Goal: Find contact information: Obtain details needed to contact an individual or organization

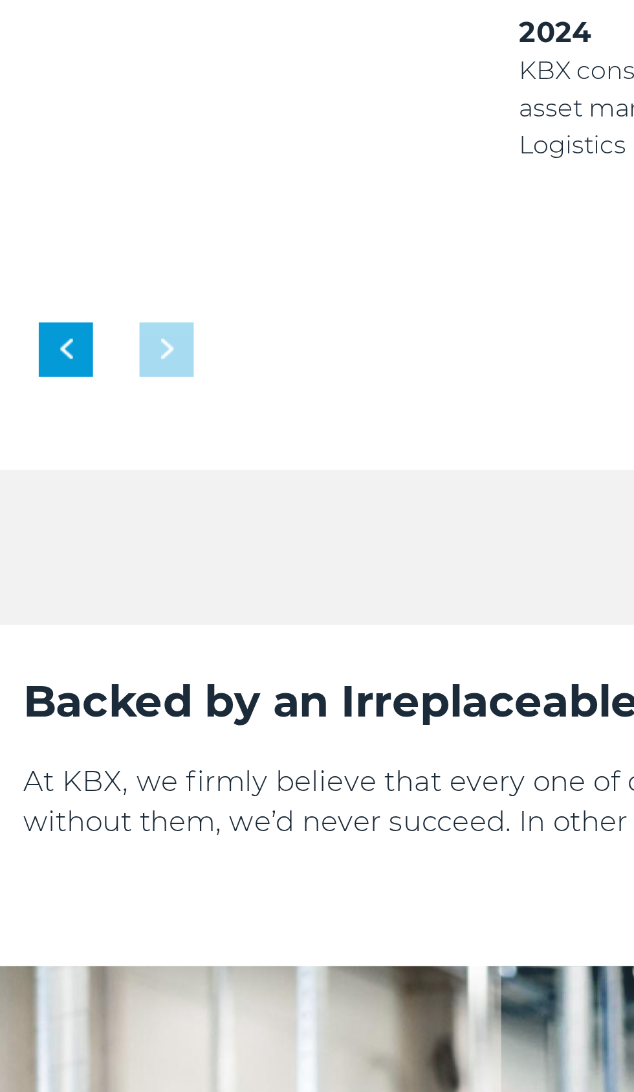
scroll to position [1231, 0]
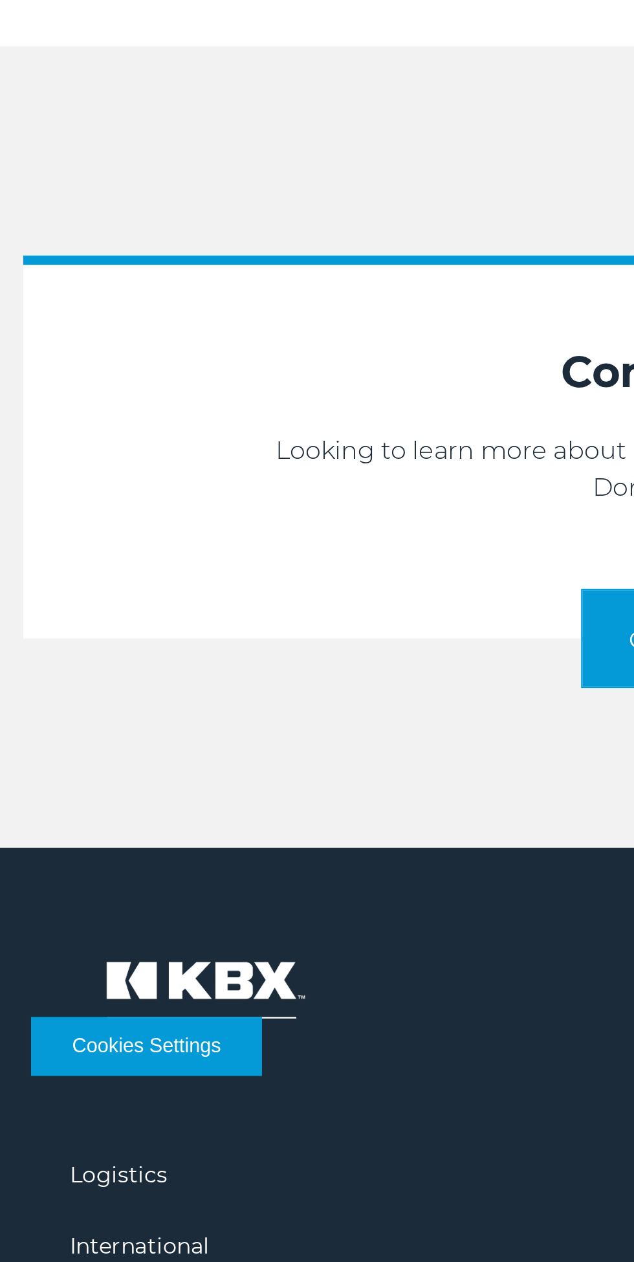
scroll to position [1517, 0]
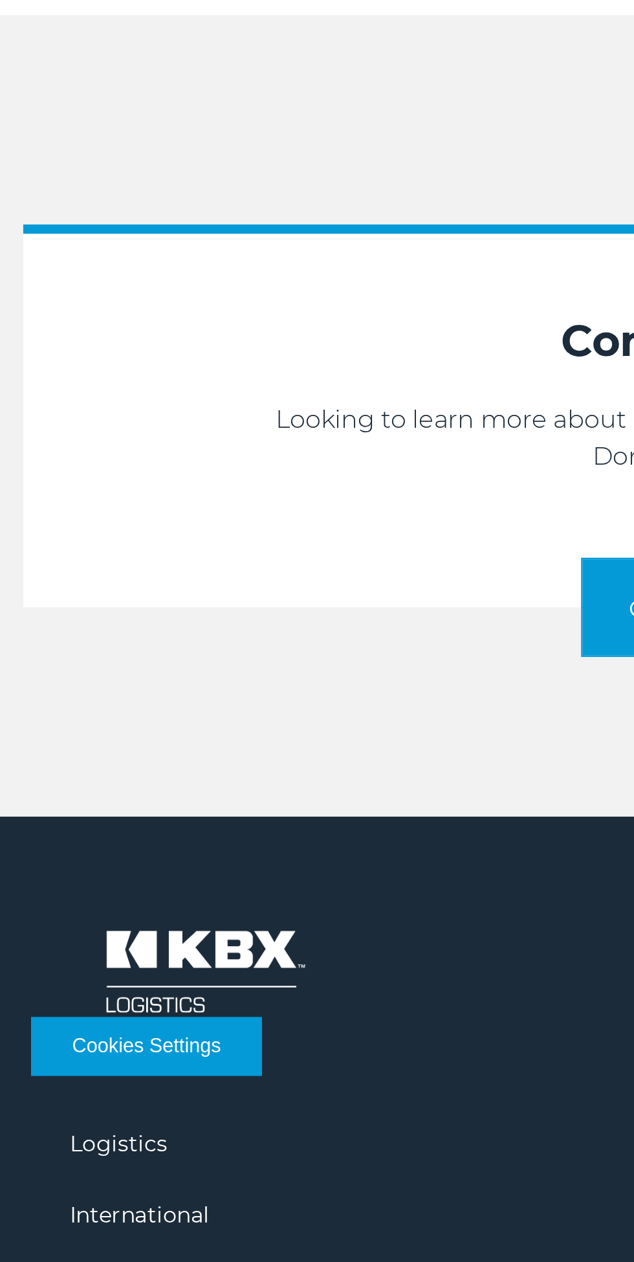
click at [60, 1176] on button "Cookies Settings" at bounding box center [61, 1172] width 96 height 25
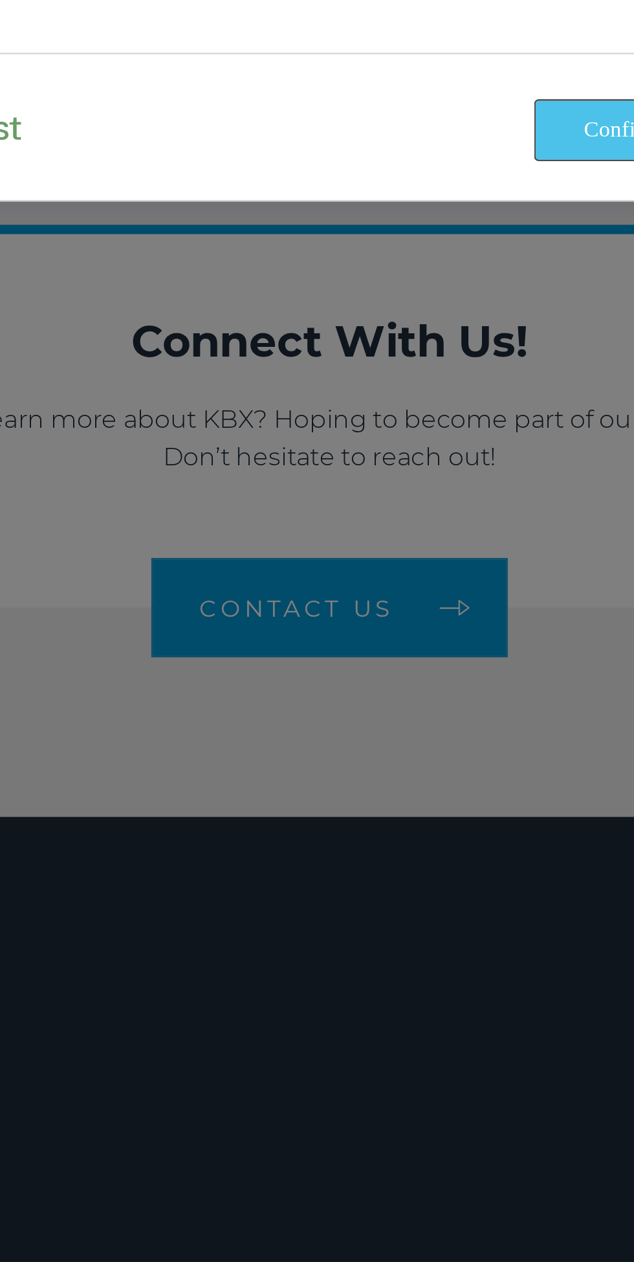
click at [423, 792] on button "Confirm My Choices" at bounding box center [463, 789] width 121 height 25
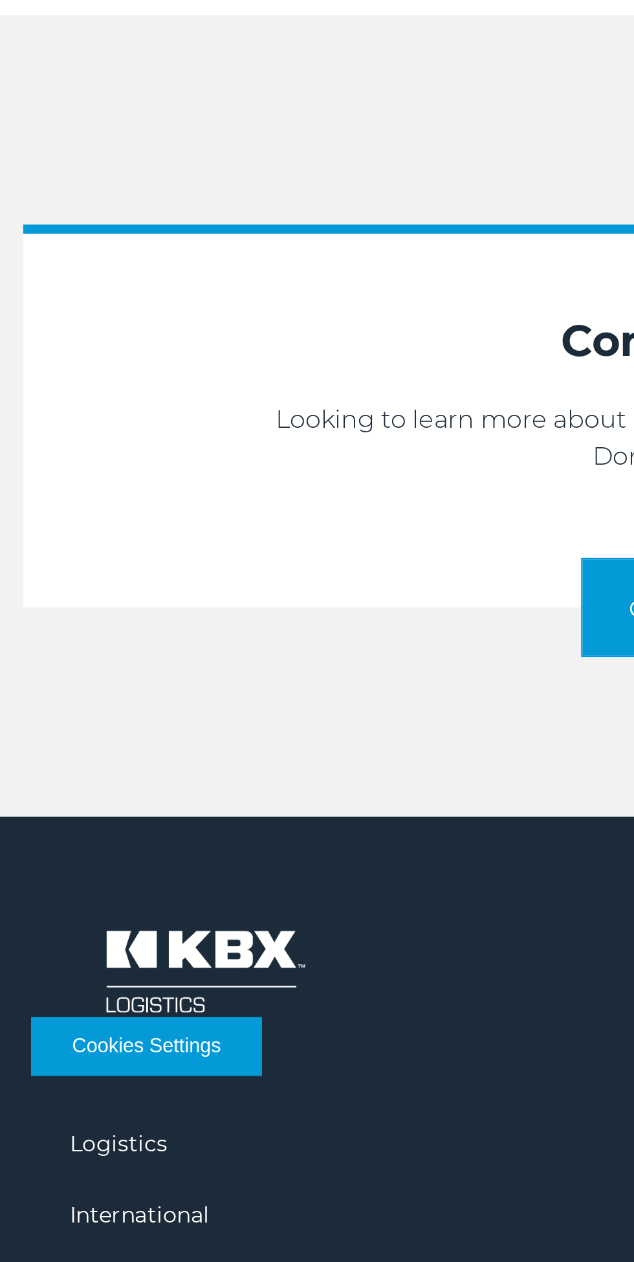
click at [84, 1174] on button "Cookies Settings" at bounding box center [61, 1172] width 96 height 25
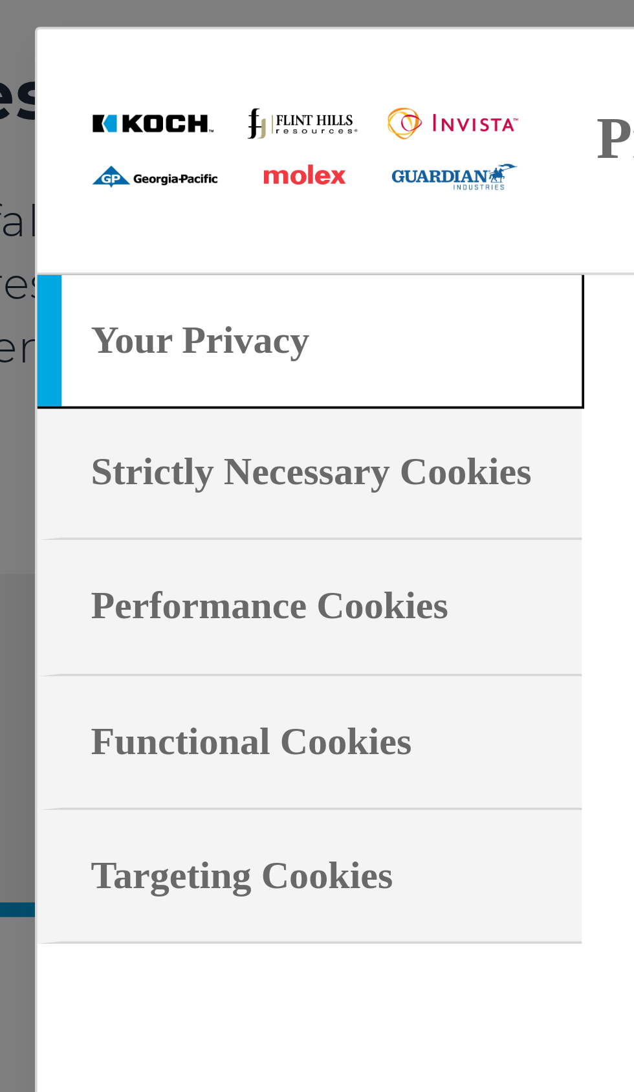
scroll to position [1636, 0]
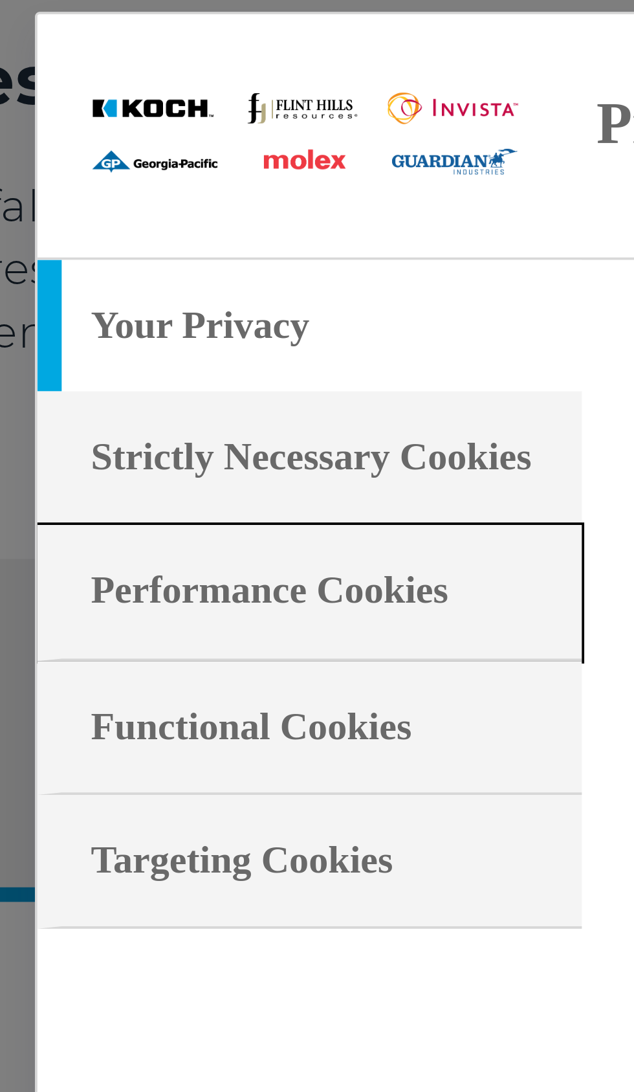
click at [118, 519] on h3 "Performance Cookies" at bounding box center [142, 512] width 95 height 14
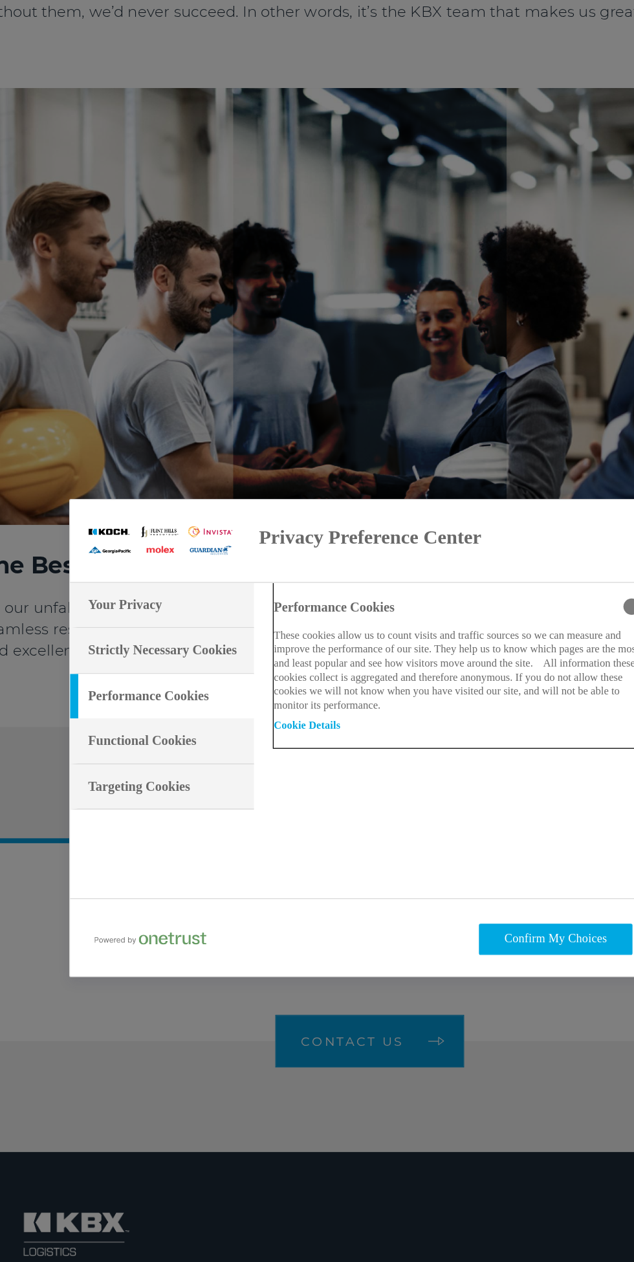
click at [296, 586] on p "These cookies allow us to count visits and traffic sources so we can measure an…" at bounding box center [390, 577] width 298 height 66
click at [280, 617] on button "Cookie Details‎" at bounding box center [267, 621] width 52 height 9
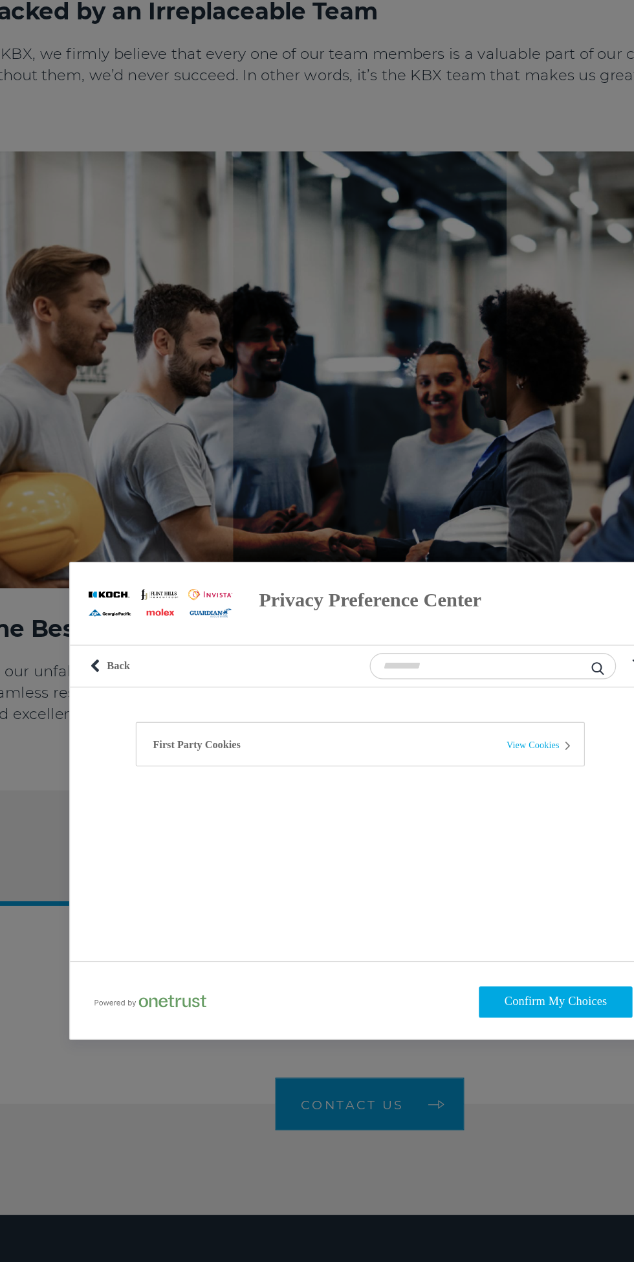
click at [157, 530] on div "Back Button Back Filter Icon" at bounding box center [317, 525] width 473 height 33
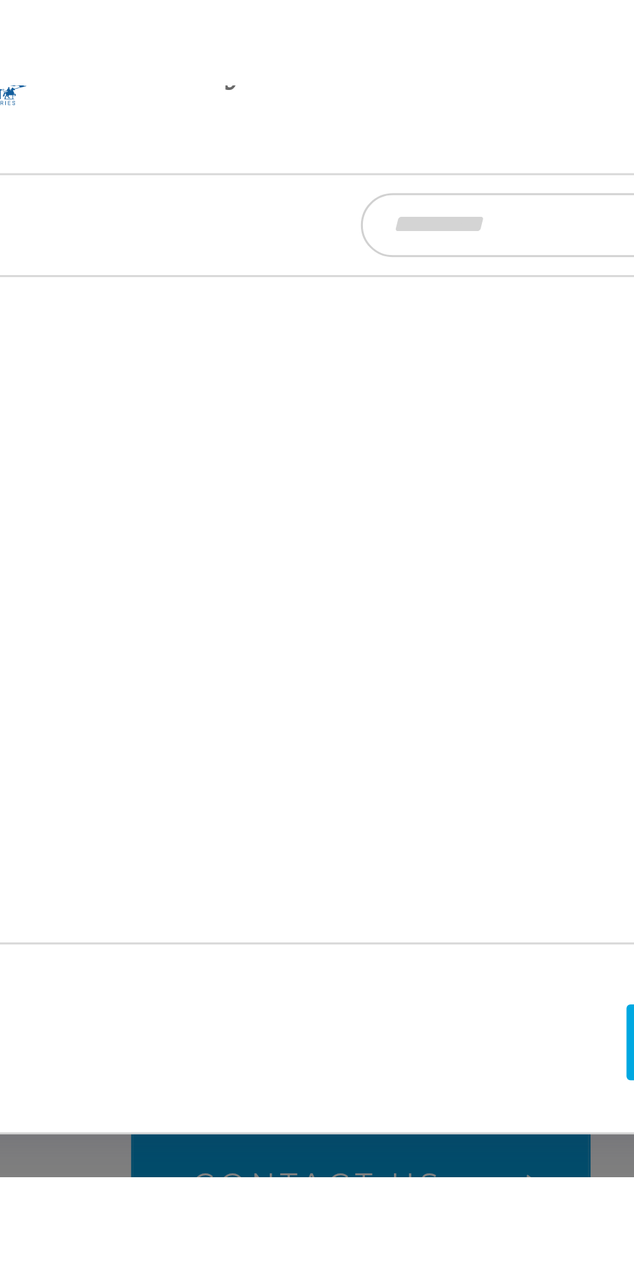
scroll to position [1756, 0]
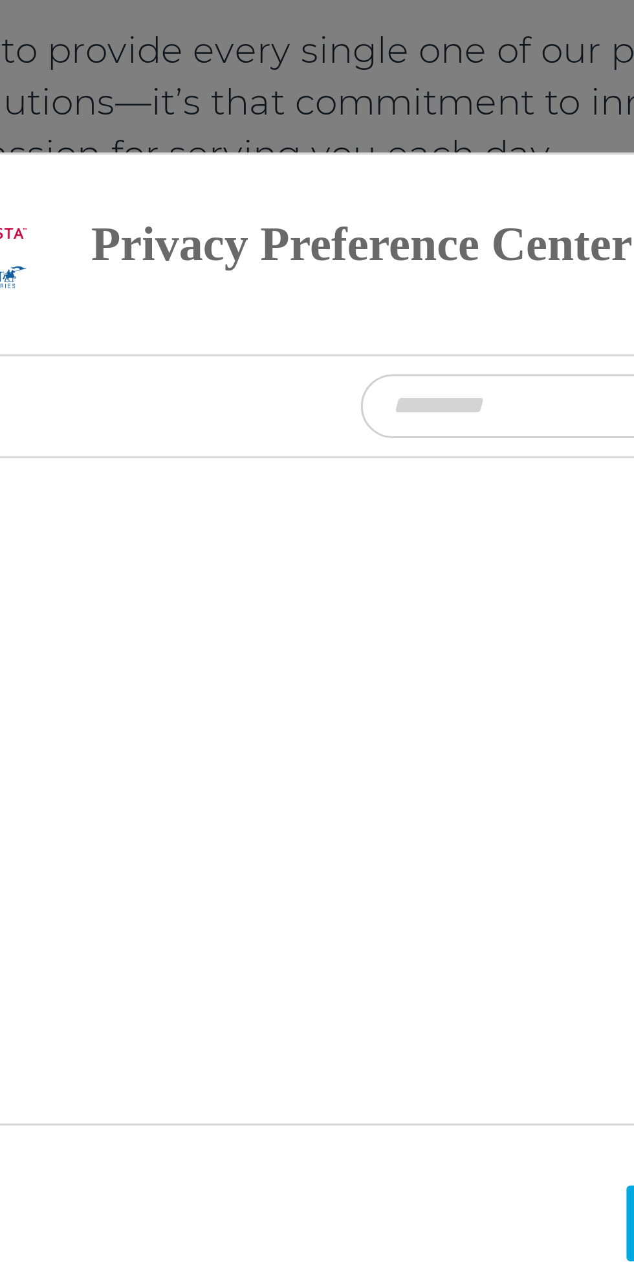
click at [0, 0] on div "kbx.com" at bounding box center [0, 0] width 0 height 0
click at [0, 0] on div "First Party" at bounding box center [0, 0] width 0 height 0
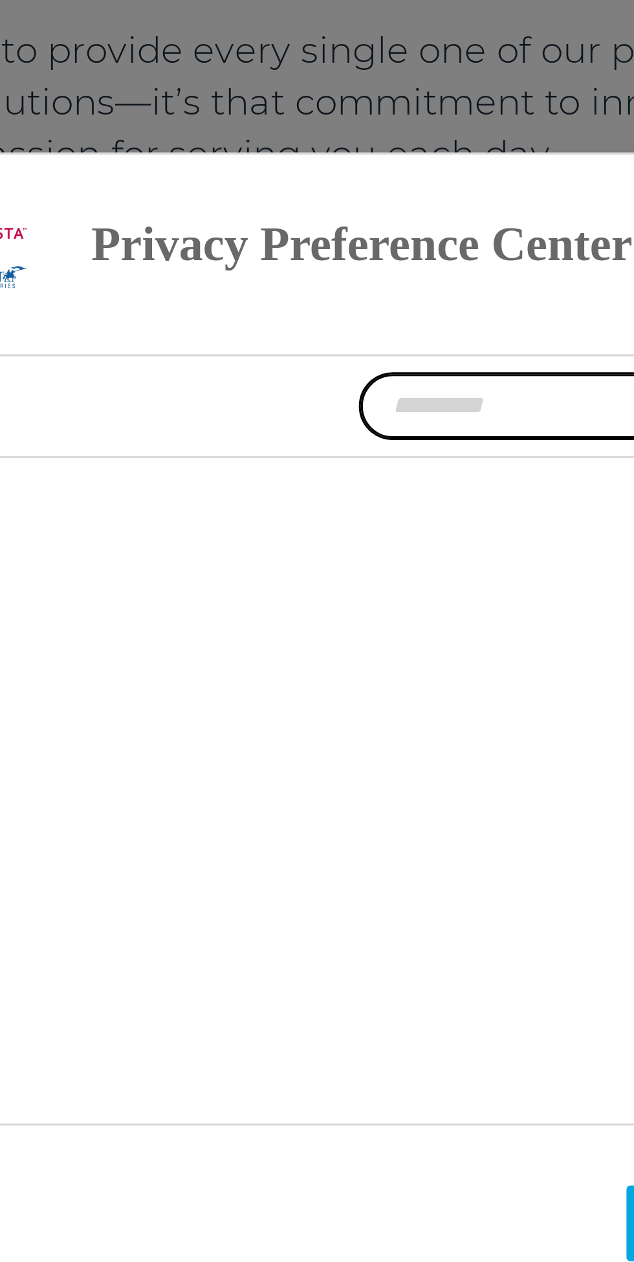
click at [359, 522] on input "Vendor Search" at bounding box center [414, 525] width 194 height 21
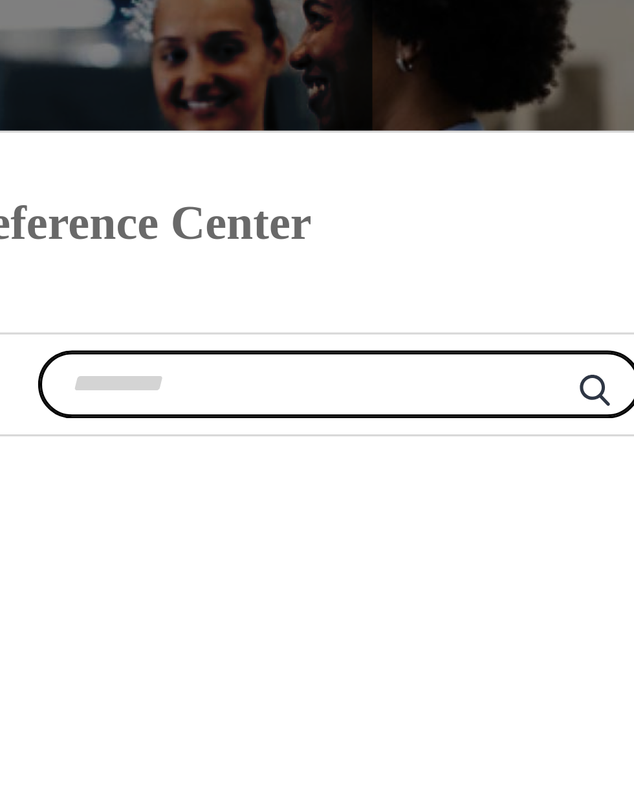
scroll to position [1424, 0]
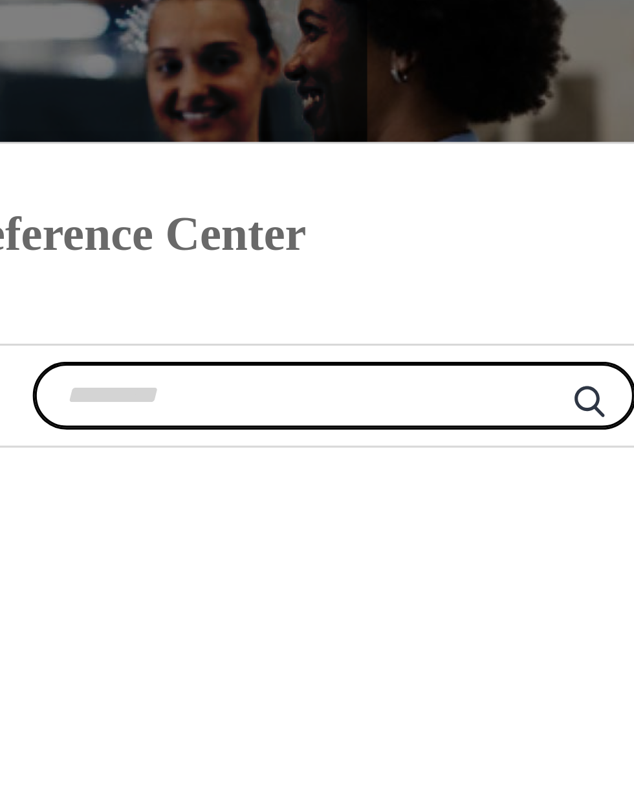
type input "*"
type input "***"
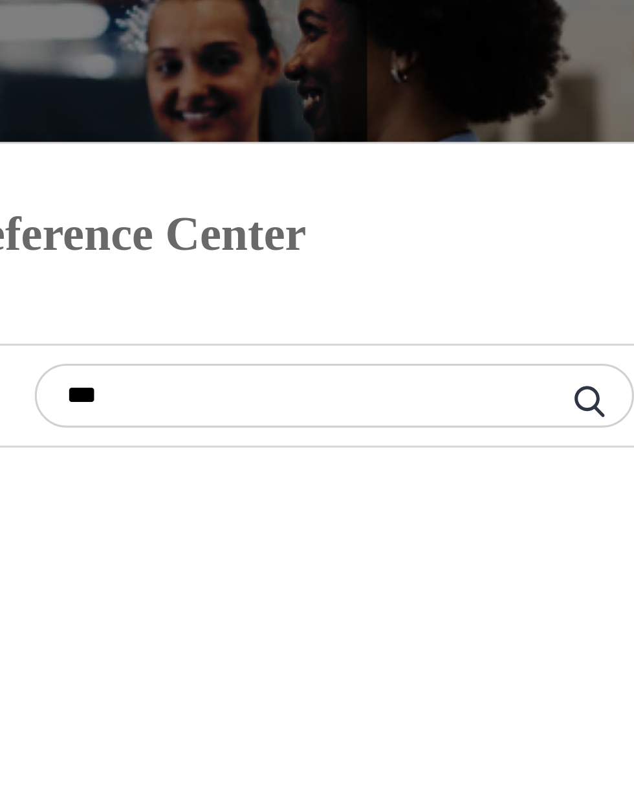
click at [500, 296] on icon "Preference center" at bounding box center [501, 289] width 19 height 19
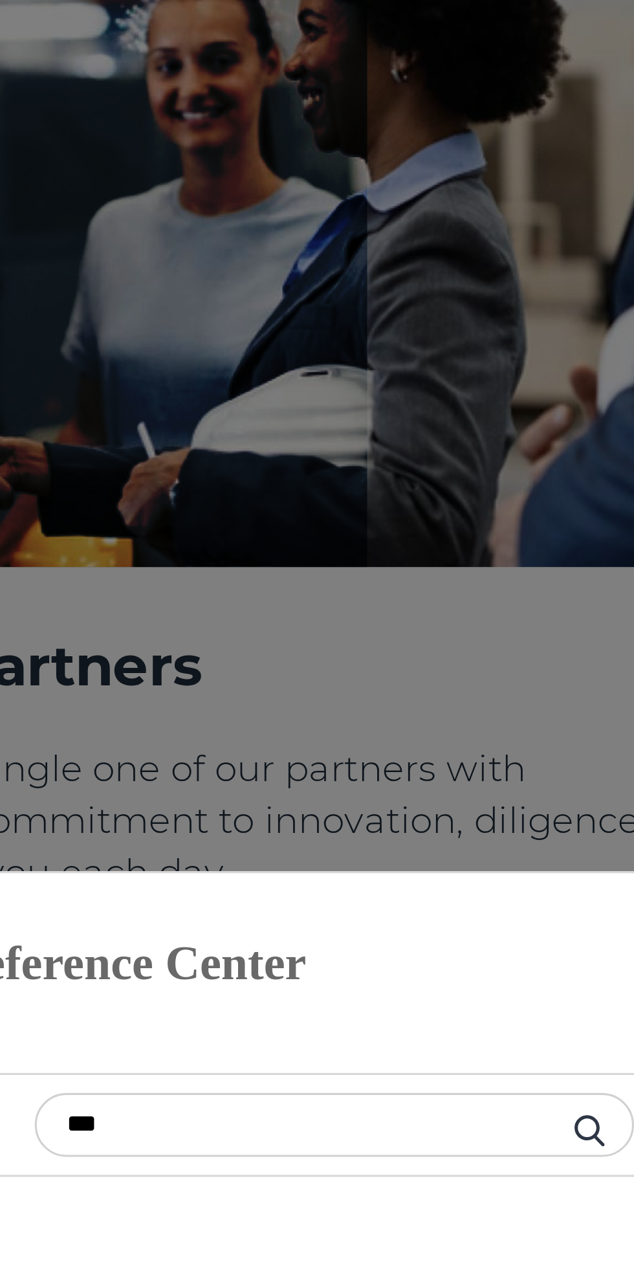
click at [497, 293] on div at bounding box center [317, 631] width 634 height 1262
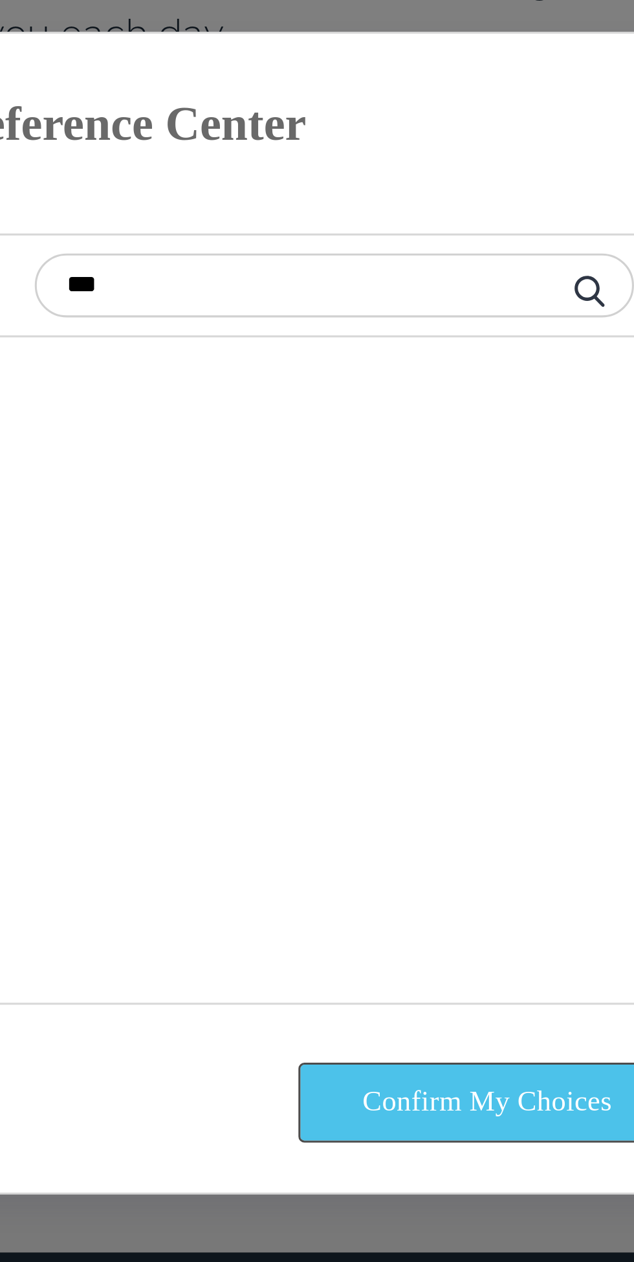
click at [471, 800] on button "Confirm My Choices" at bounding box center [463, 789] width 121 height 25
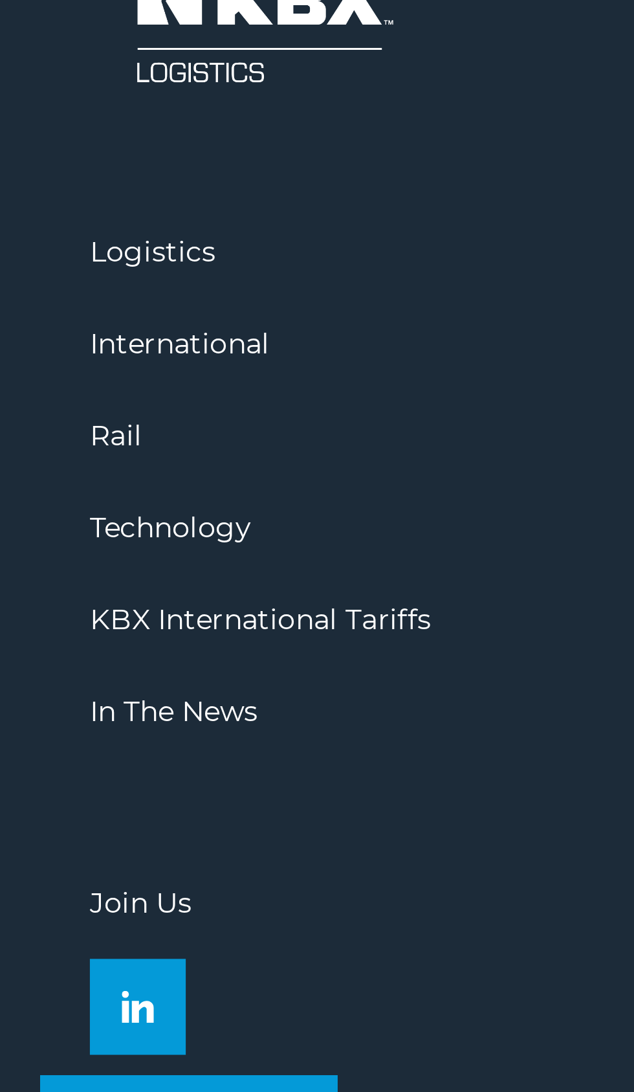
scroll to position [1937, 0]
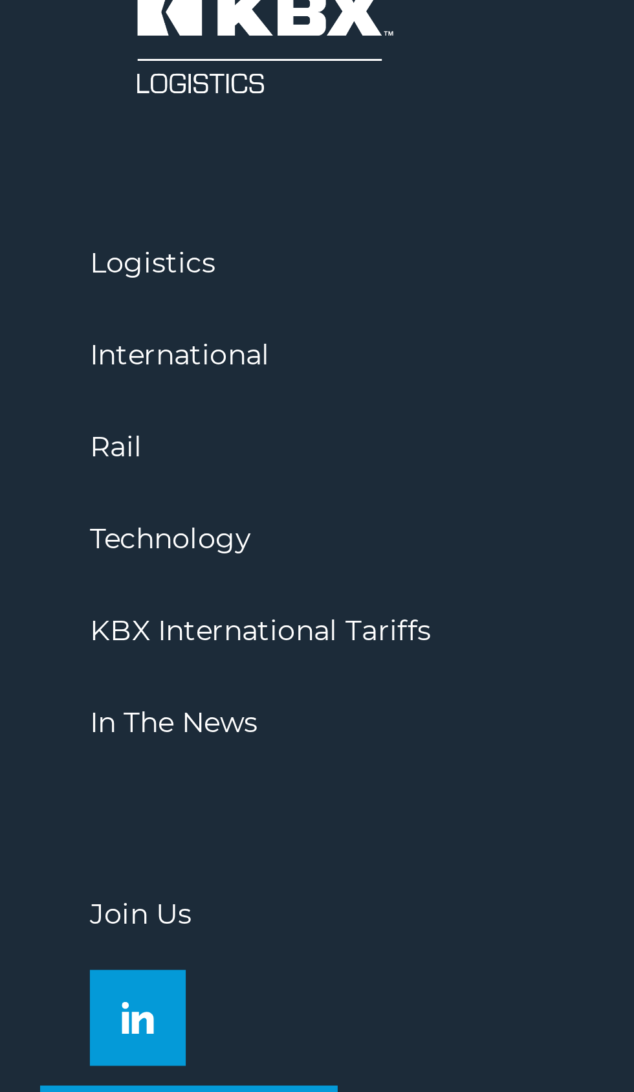
click at [56, 878] on link "In The News" at bounding box center [56, 872] width 54 height 12
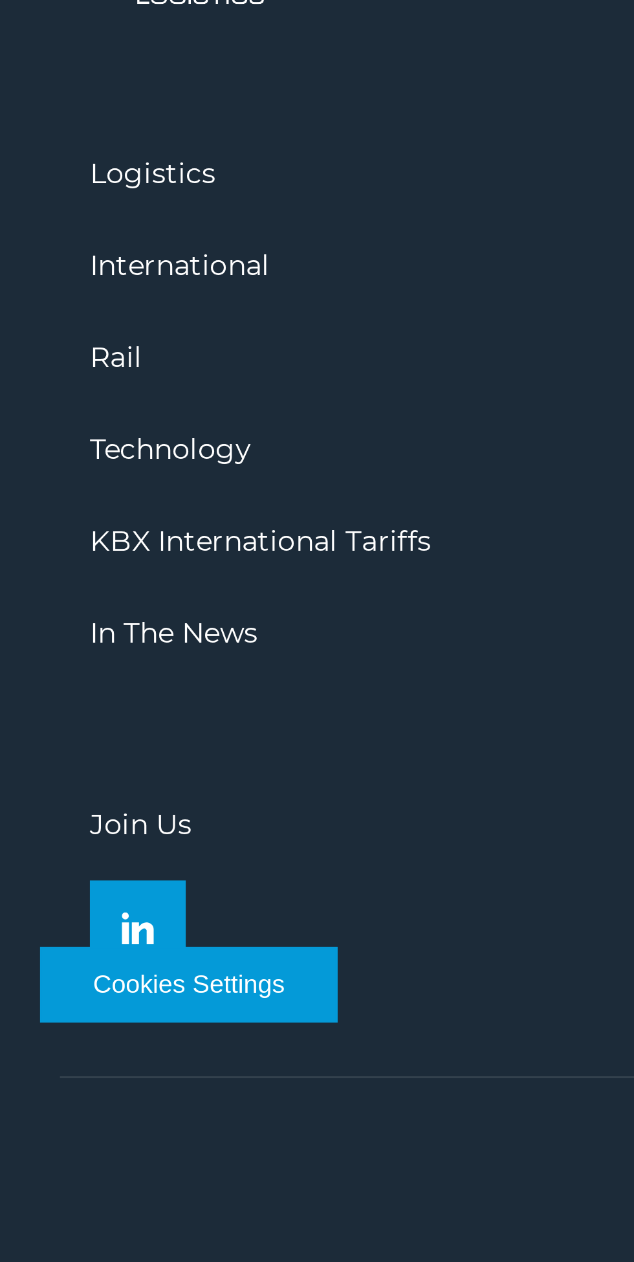
scroll to position [1900, 0]
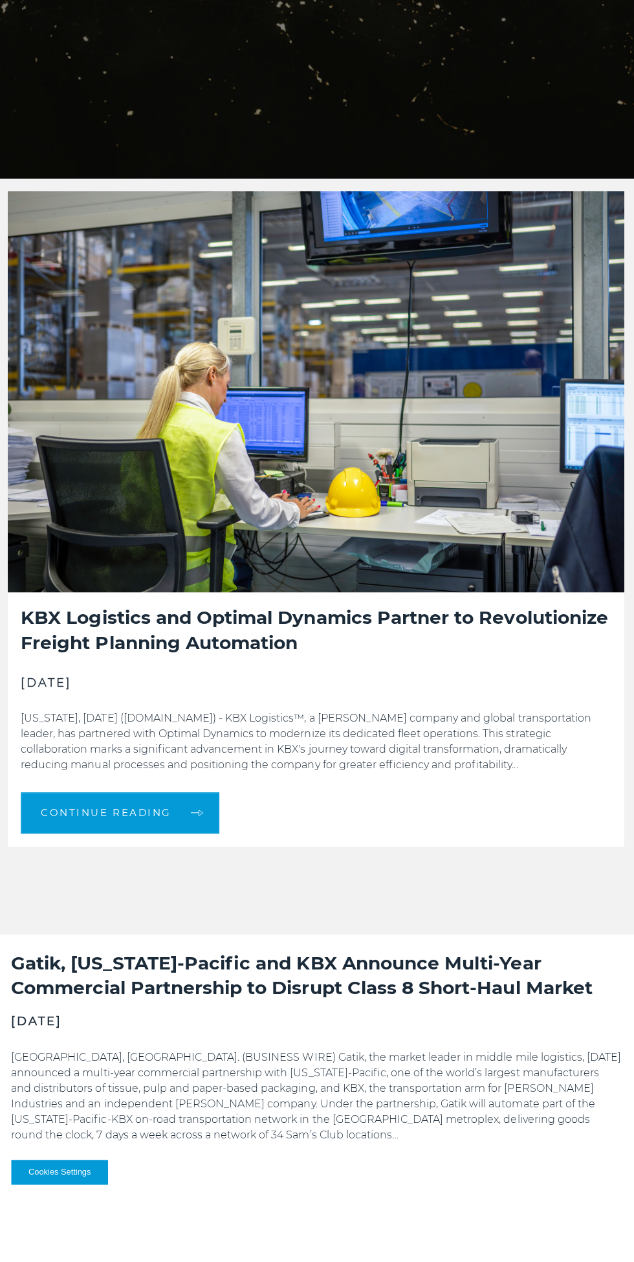
scroll to position [719, 0]
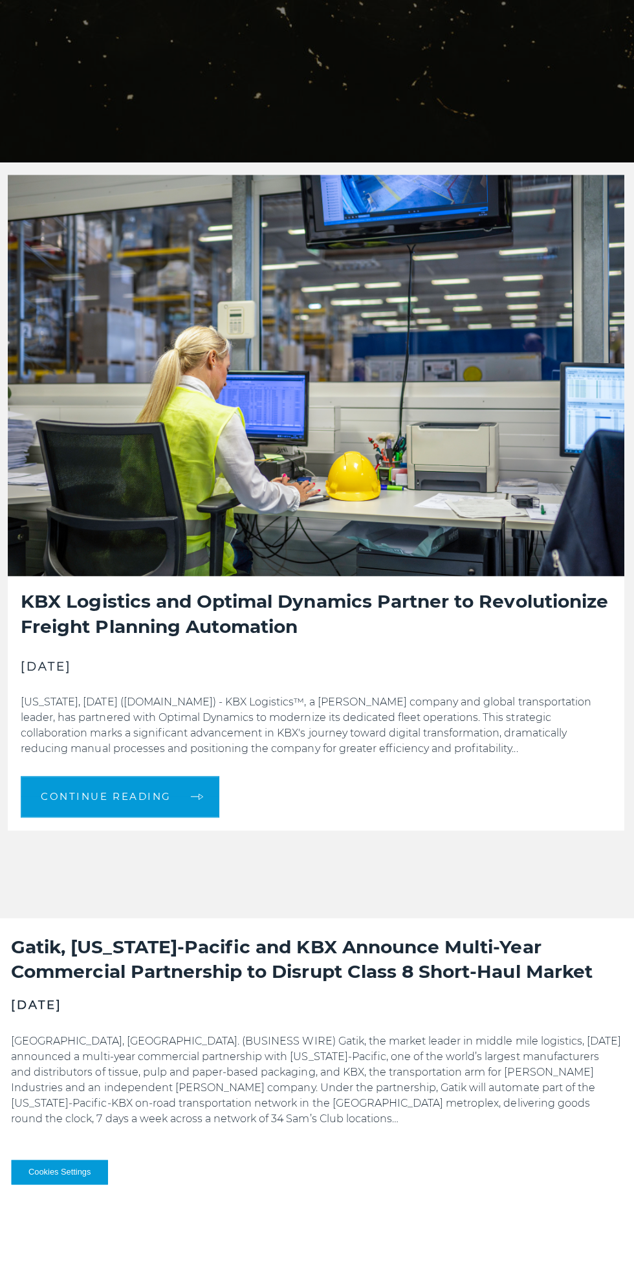
click at [126, 819] on link "Continue Reading" at bounding box center [122, 797] width 198 height 41
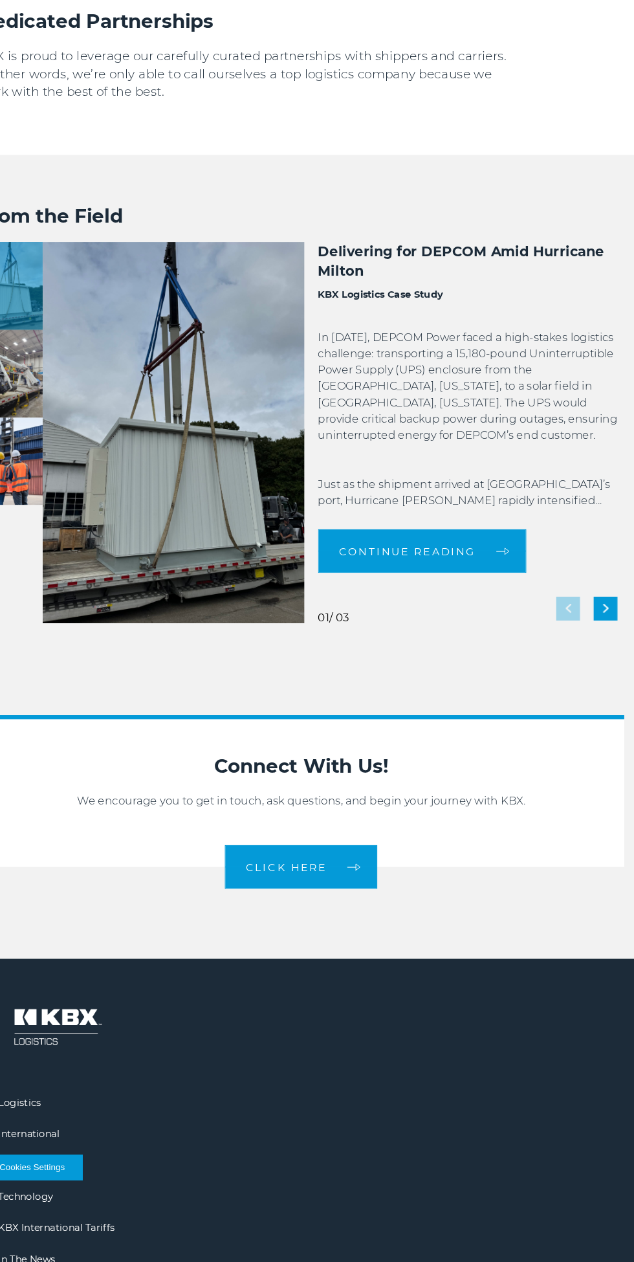
scroll to position [2626, 0]
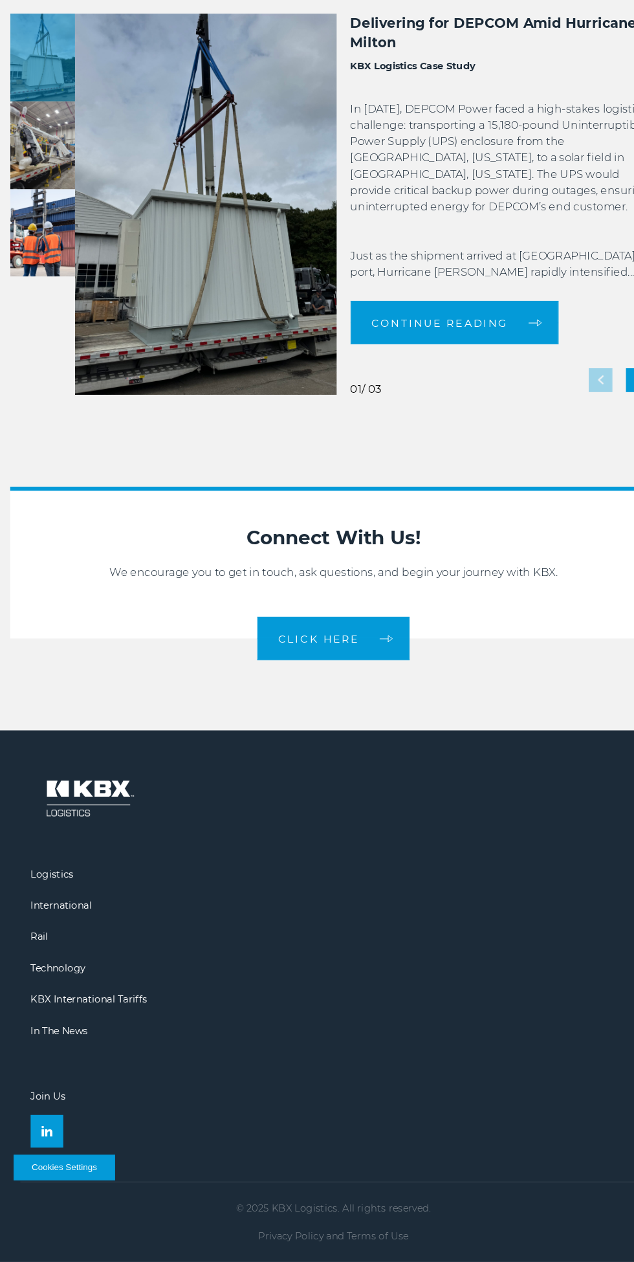
click at [326, 690] on link "CLICK HERE" at bounding box center [317, 669] width 145 height 41
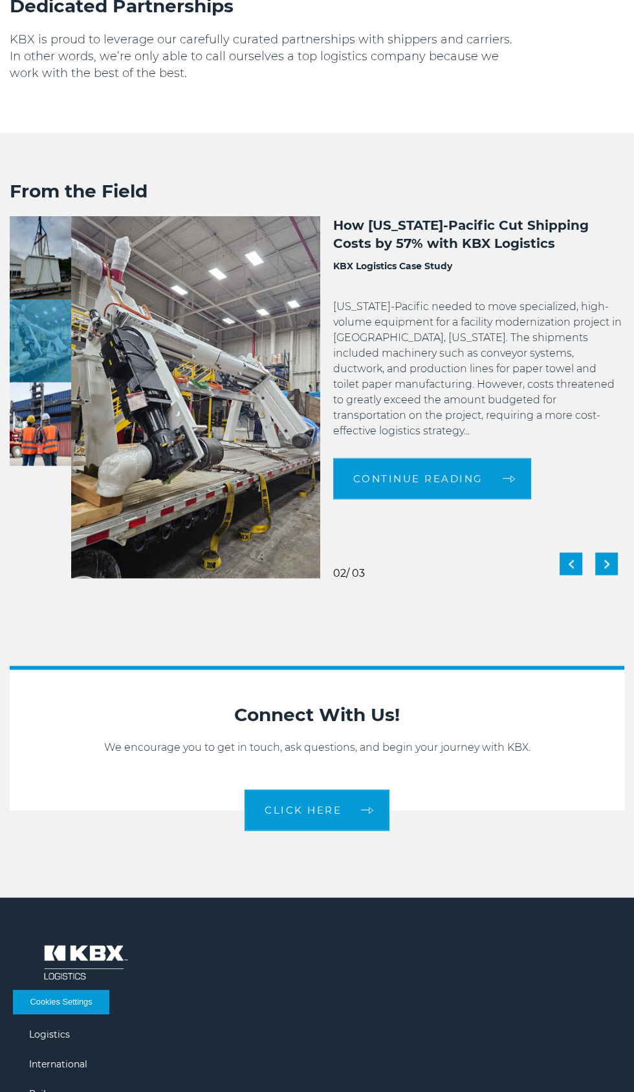
scroll to position [2298, 0]
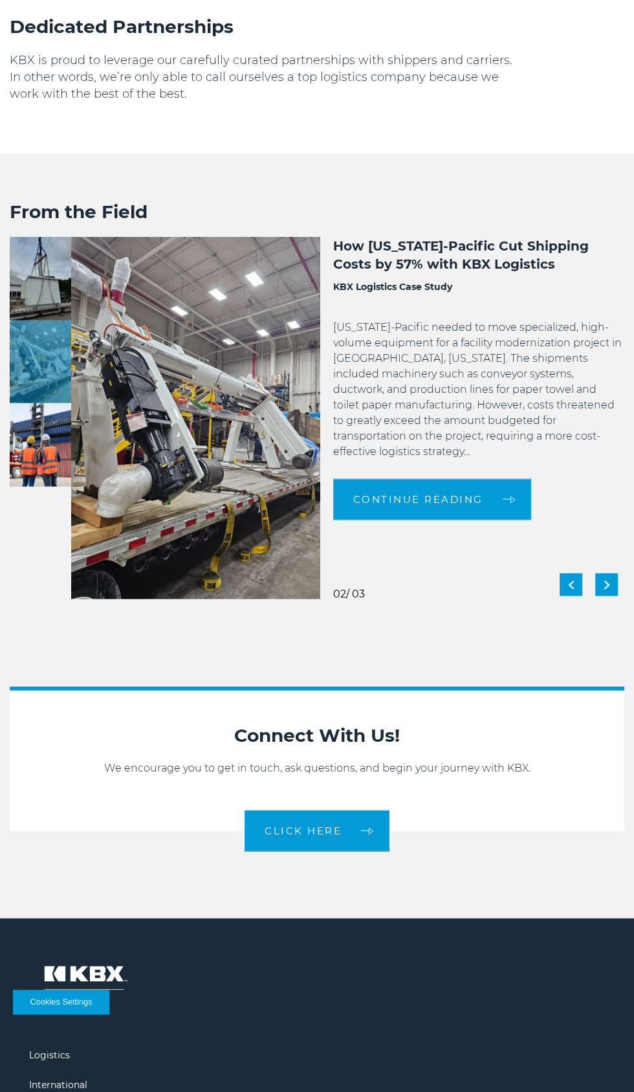
click at [458, 504] on span "Continue Reading" at bounding box center [418, 500] width 130 height 10
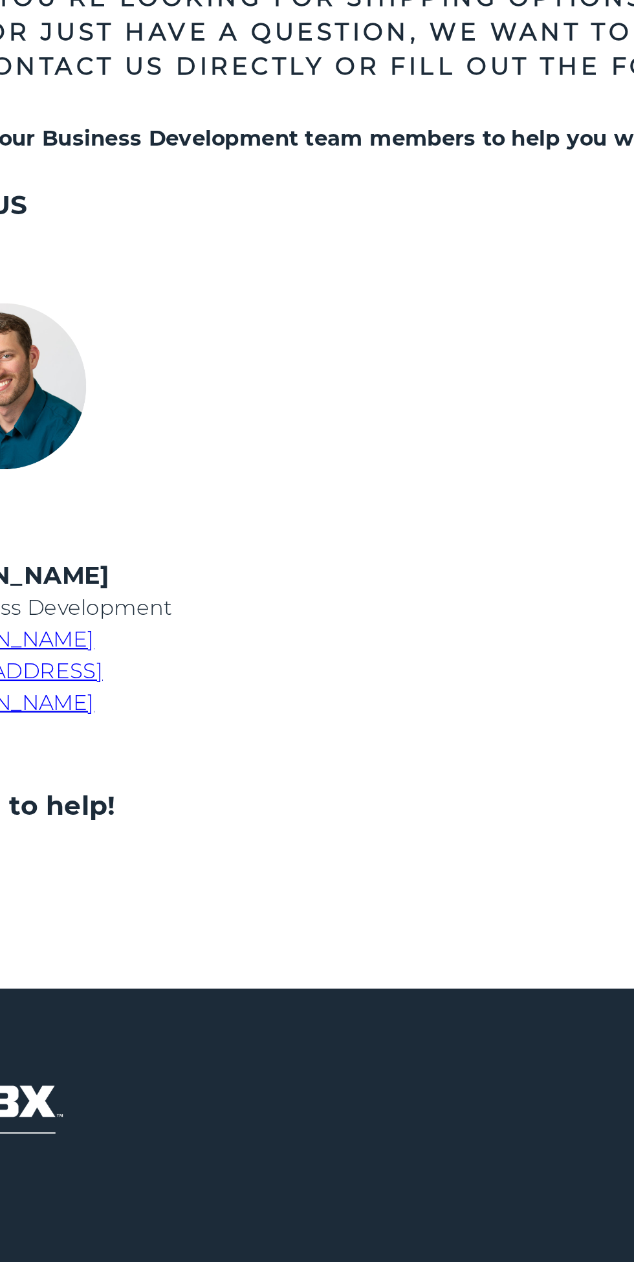
scroll to position [682, 0]
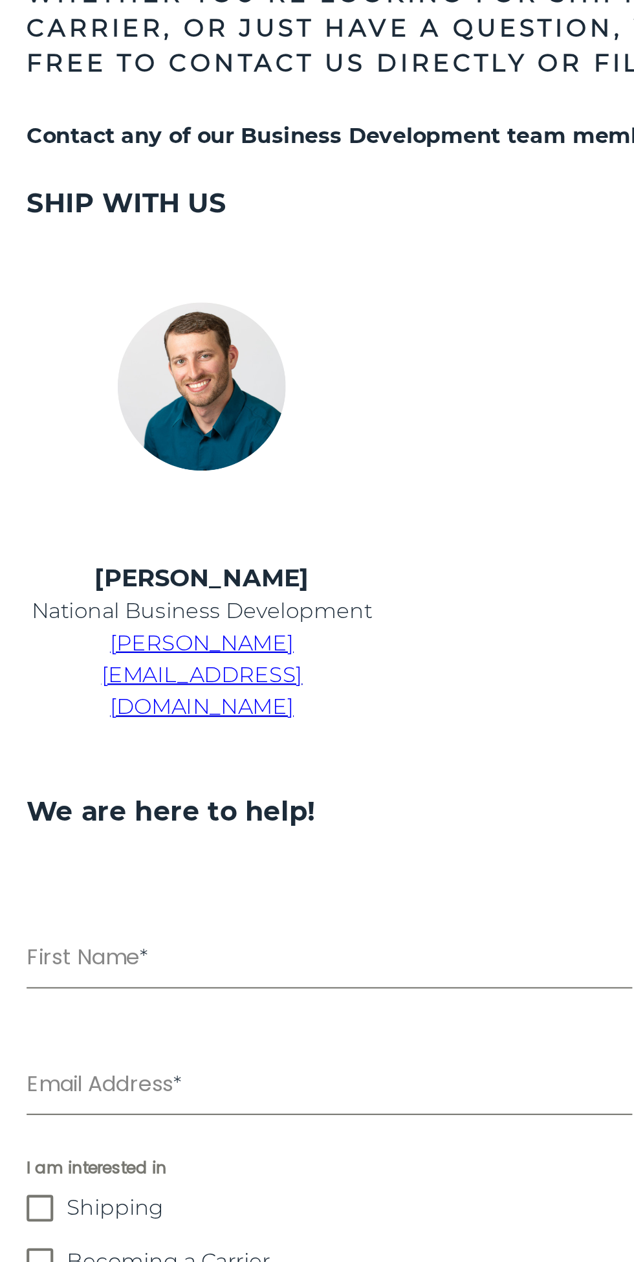
click at [111, 557] on img at bounding box center [98, 510] width 170 height 96
click at [133, 564] on td at bounding box center [98, 511] width 203 height 165
click at [109, 671] on span "chris.kein@kbxlogistics.com" at bounding box center [98, 649] width 98 height 43
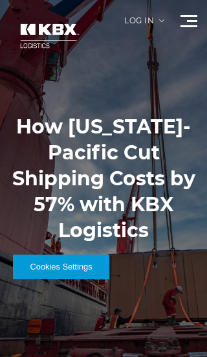
click at [68, 265] on button "Cookies Settings" at bounding box center [61, 266] width 96 height 25
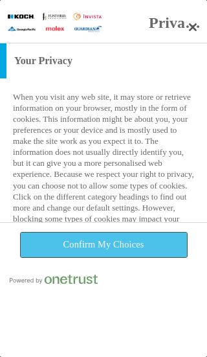
click at [144, 242] on button "Confirm My Choices" at bounding box center [104, 244] width 166 height 25
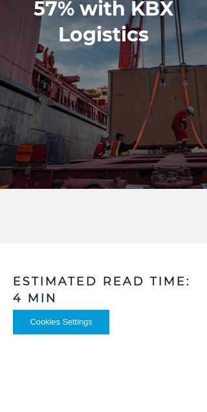
scroll to position [225, 0]
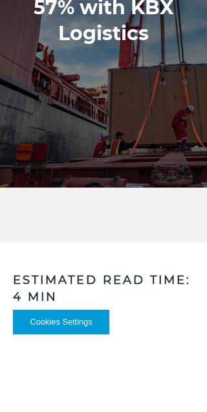
click at [76, 324] on button "Cookies Settings" at bounding box center [61, 322] width 96 height 25
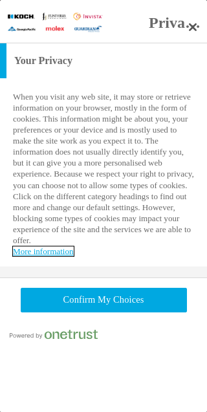
click at [28, 256] on link "More information" at bounding box center [43, 252] width 61 height 10
